Goal: Task Accomplishment & Management: Use online tool/utility

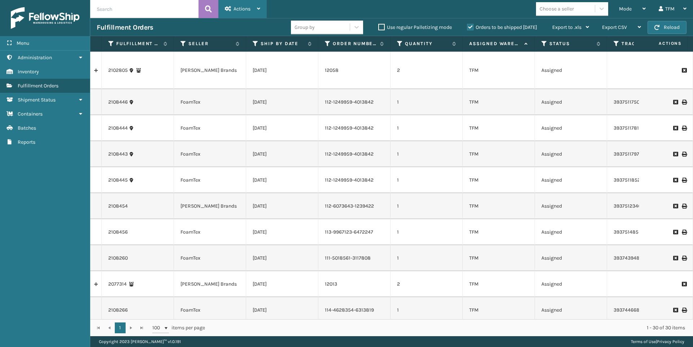
click at [257, 8] on icon at bounding box center [258, 8] width 3 height 5
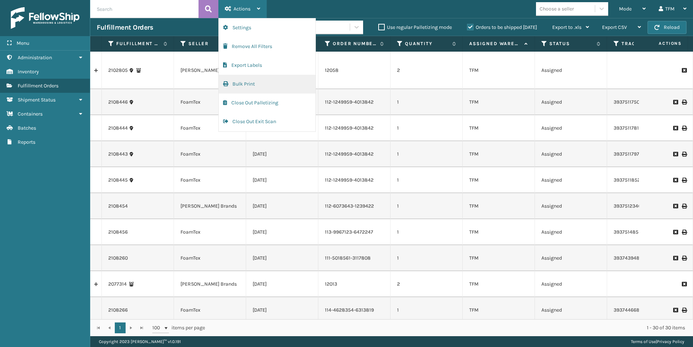
click at [249, 84] on button "Bulk Print" at bounding box center [267, 84] width 97 height 19
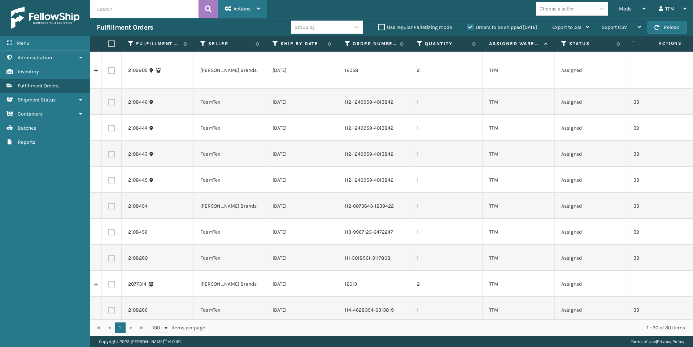
click at [263, 9] on div "Actions Settings Remove All Filters Export Labels Bulk print history items Exit…" at bounding box center [242, 9] width 48 height 18
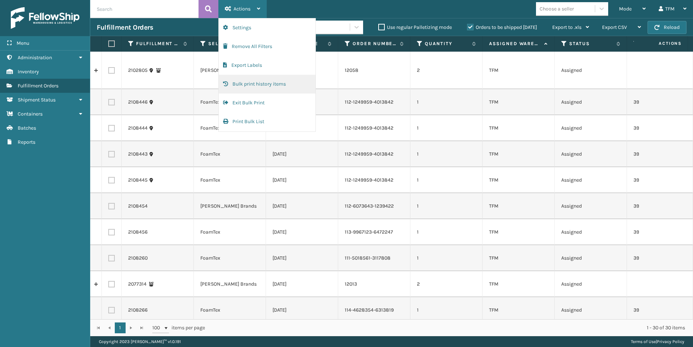
click at [249, 82] on button "Bulk print history items" at bounding box center [267, 84] width 97 height 19
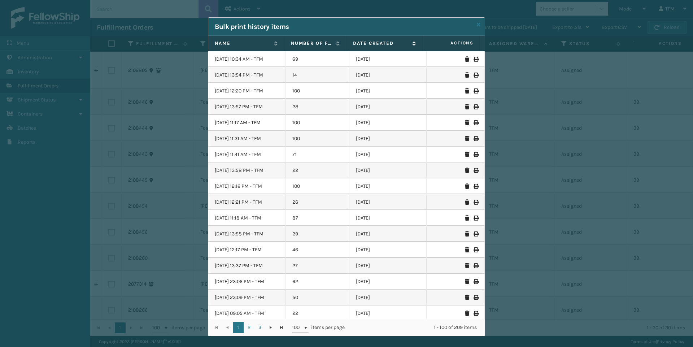
click at [411, 42] on icon at bounding box center [413, 43] width 6 height 4
click at [411, 42] on icon at bounding box center [413, 43] width 6 height 5
click at [411, 43] on icon at bounding box center [413, 43] width 6 height 5
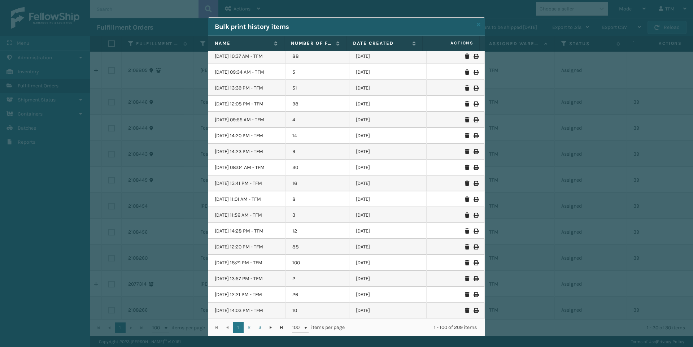
scroll to position [433, 0]
click at [477, 23] on icon at bounding box center [479, 24] width 4 height 5
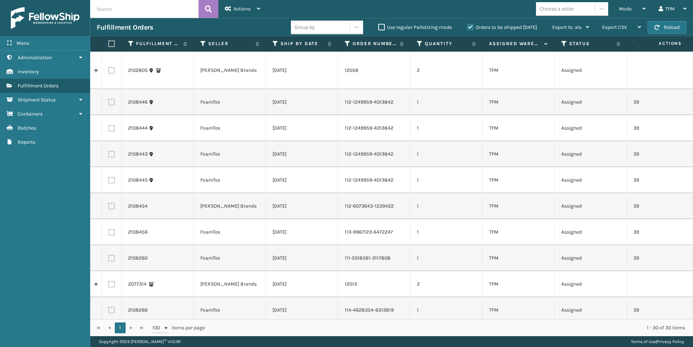
click at [468, 26] on label "Orders to be shipped [DATE]" at bounding box center [502, 27] width 70 height 6
click at [467, 26] on input "Orders to be shipped [DATE]" at bounding box center [467, 25] width 0 height 5
click at [260, 7] on icon at bounding box center [258, 8] width 3 height 5
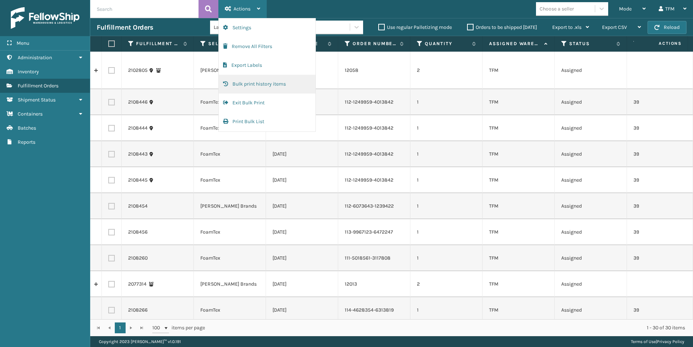
click at [265, 84] on button "Bulk print history items" at bounding box center [267, 84] width 97 height 19
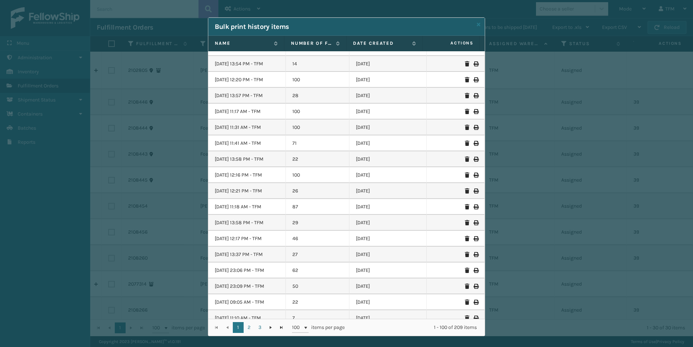
scroll to position [0, 0]
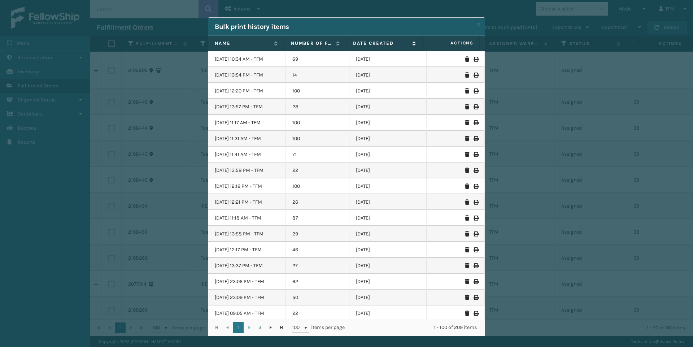
click at [411, 43] on icon at bounding box center [413, 43] width 6 height 4
click at [477, 24] on icon at bounding box center [479, 24] width 4 height 5
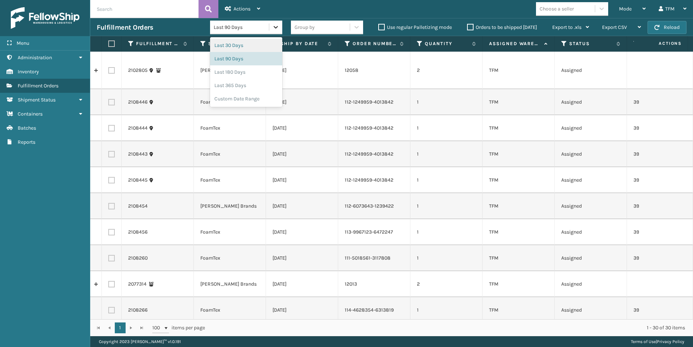
click at [273, 26] on icon at bounding box center [275, 26] width 7 height 7
click at [240, 74] on div "Last 180 Days" at bounding box center [246, 71] width 72 height 13
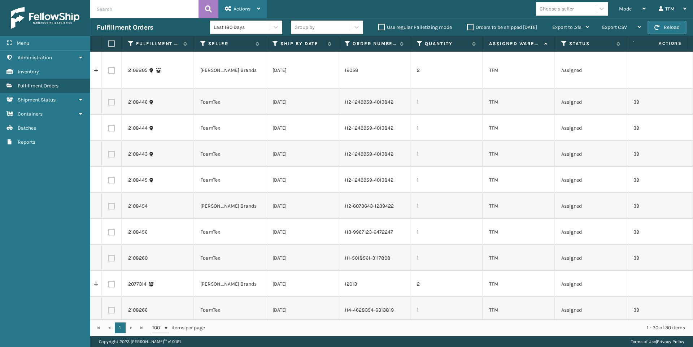
click at [260, 9] on icon at bounding box center [258, 8] width 3 height 5
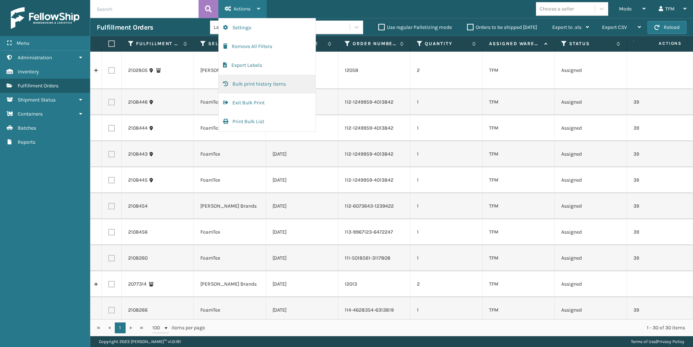
click at [258, 84] on button "Bulk print history items" at bounding box center [267, 84] width 97 height 19
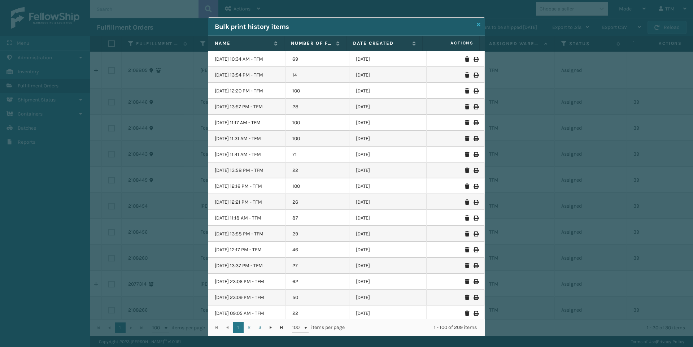
click at [477, 25] on icon at bounding box center [479, 24] width 4 height 5
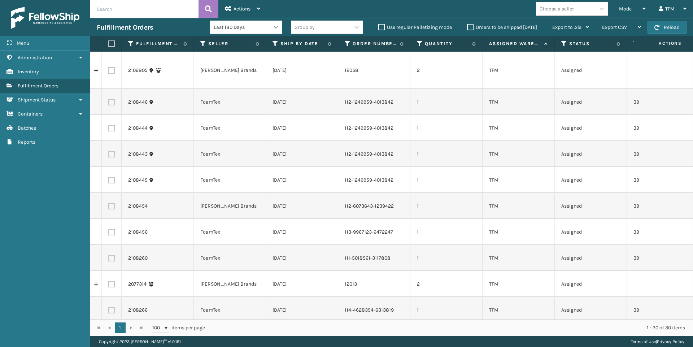
click at [276, 29] on icon at bounding box center [275, 26] width 7 height 7
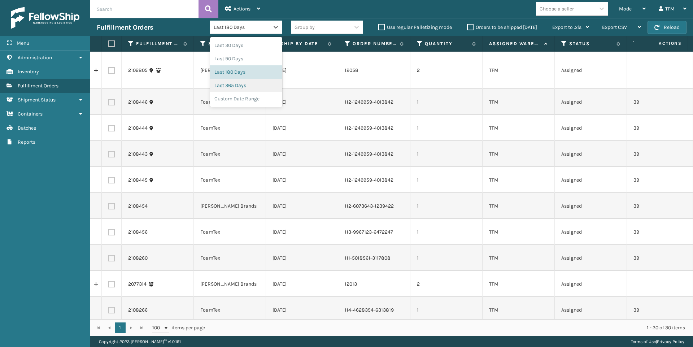
click at [240, 86] on div "Last 365 Days" at bounding box center [246, 85] width 72 height 13
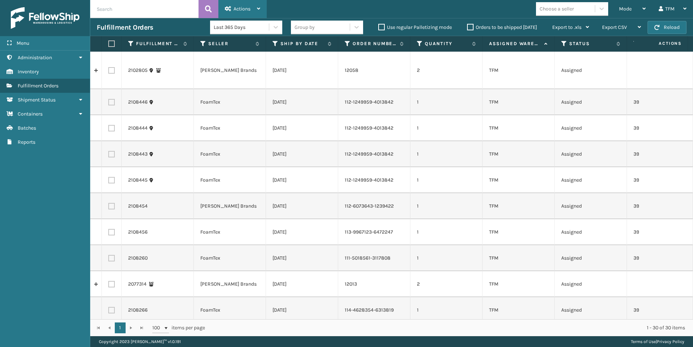
click at [258, 9] on icon at bounding box center [258, 8] width 3 height 5
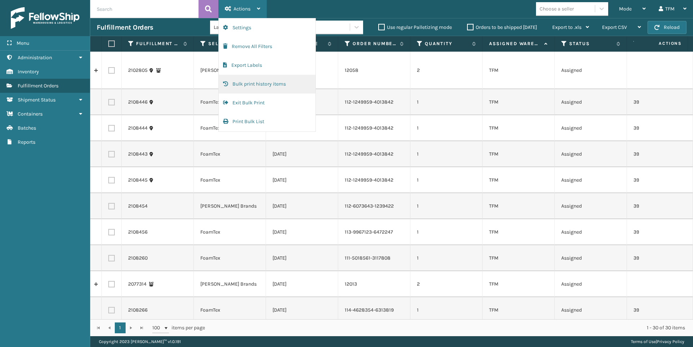
click at [256, 84] on button "Bulk print history items" at bounding box center [267, 84] width 97 height 19
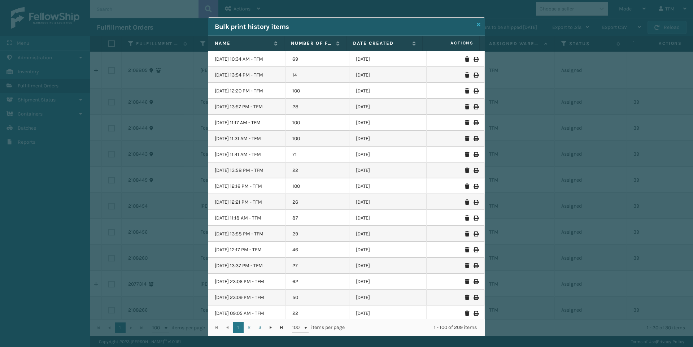
click at [477, 23] on icon at bounding box center [479, 24] width 4 height 5
